Goal: Information Seeking & Learning: Learn about a topic

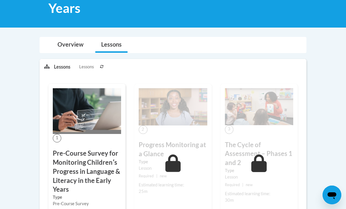
scroll to position [151, 0]
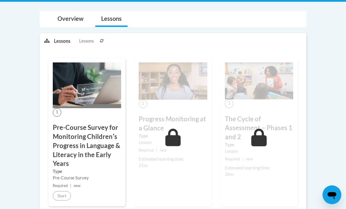
click at [57, 188] on div "1 Pre-Course Survey for Monitoring Childrenʹs Progress in Language & Literacy i…" at bounding box center [86, 132] width 77 height 149
click at [62, 188] on div "1 Pre-Course Survey for Monitoring Childrenʹs Progress in Language & Literacy i…" at bounding box center [86, 132] width 77 height 149
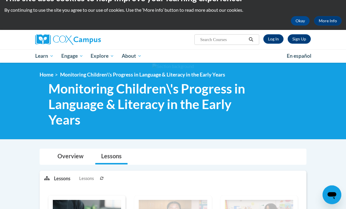
scroll to position [0, 0]
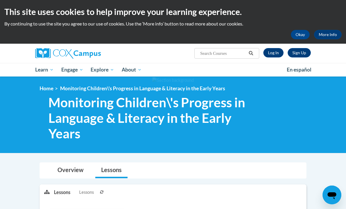
click at [299, 35] on button "Okay" at bounding box center [300, 34] width 19 height 9
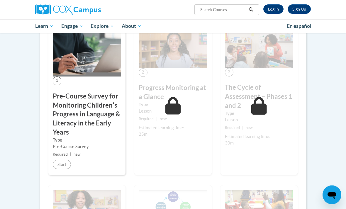
scroll to position [139, 0]
click at [271, 9] on link "Log In" at bounding box center [273, 8] width 20 height 9
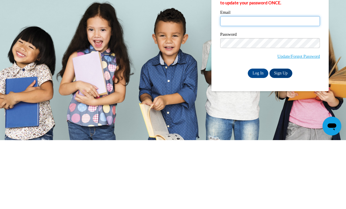
type input "kylahanderson25@gmail.com"
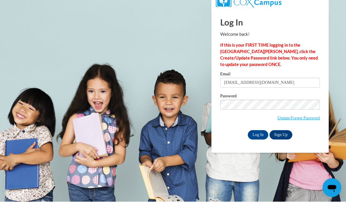
click at [260, 137] on input "Log In" at bounding box center [258, 141] width 21 height 9
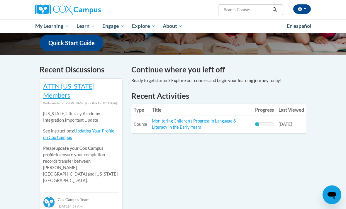
scroll to position [156, 0]
click at [158, 122] on link "Monitoring Children's Progress in Language & Literacy in the Early Years" at bounding box center [194, 123] width 84 height 11
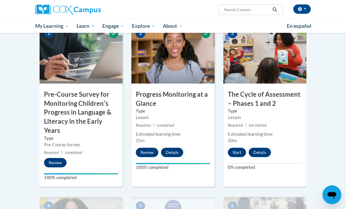
scroll to position [157, 0]
click at [238, 152] on button "Start" at bounding box center [237, 152] width 18 height 9
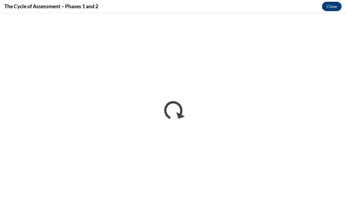
scroll to position [176, 0]
click at [332, 2] on button "Close" at bounding box center [332, 6] width 20 height 9
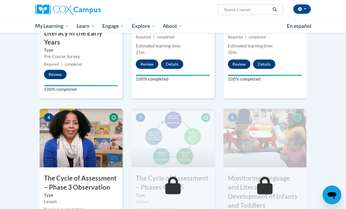
scroll to position [246, 0]
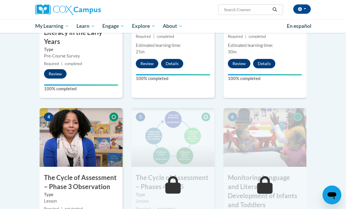
click at [101, 175] on h3 "The Cycle of Assessment – Phase 3 Observation" at bounding box center [81, 182] width 83 height 18
click at [108, 174] on h3 "The Cycle of Assessment – Phase 3 Observation" at bounding box center [81, 182] width 83 height 18
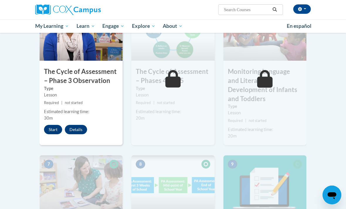
scroll to position [352, 0]
click at [48, 131] on button "Start" at bounding box center [53, 129] width 18 height 9
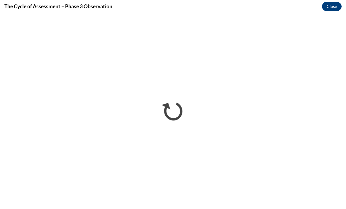
scroll to position [0, 0]
click at [335, 2] on button "Close" at bounding box center [332, 6] width 20 height 9
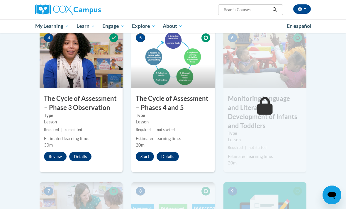
scroll to position [325, 0]
click at [145, 148] on div "5 The Cycle of Assessment – Phases 4 and 5 Type Lesson Required | not started E…" at bounding box center [172, 100] width 83 height 143
click at [145, 153] on button "Start" at bounding box center [145, 156] width 18 height 9
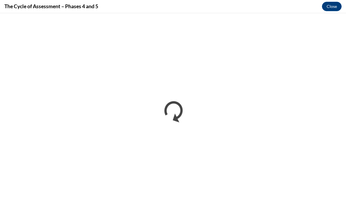
click at [328, 3] on button "Close" at bounding box center [332, 6] width 20 height 9
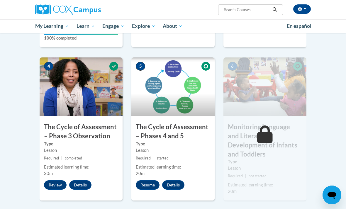
scroll to position [303, 0]
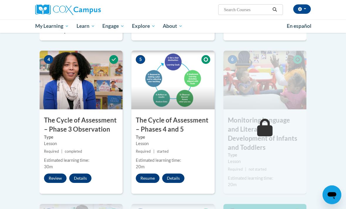
click at [245, 158] on div "Lesson" at bounding box center [265, 161] width 74 height 6
click at [144, 174] on button "Resume" at bounding box center [148, 178] width 24 height 9
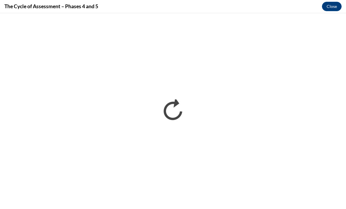
scroll to position [0, 0]
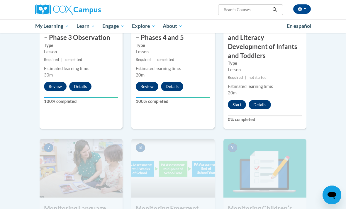
scroll to position [397, 0]
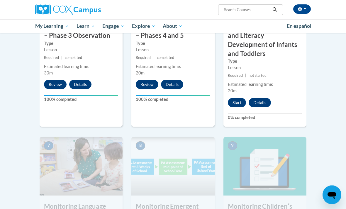
click at [231, 98] on button "Start" at bounding box center [237, 102] width 18 height 9
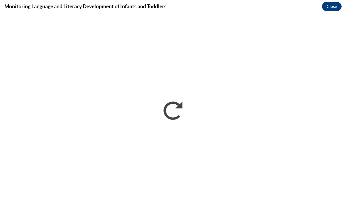
scroll to position [0, 0]
